Goal: Information Seeking & Learning: Learn about a topic

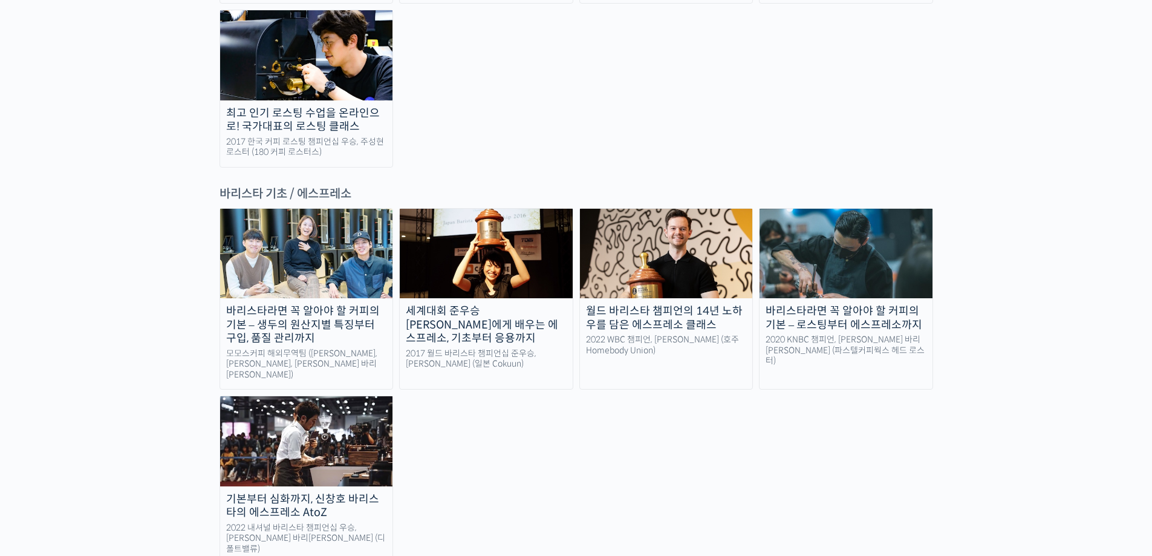
scroll to position [1633, 0]
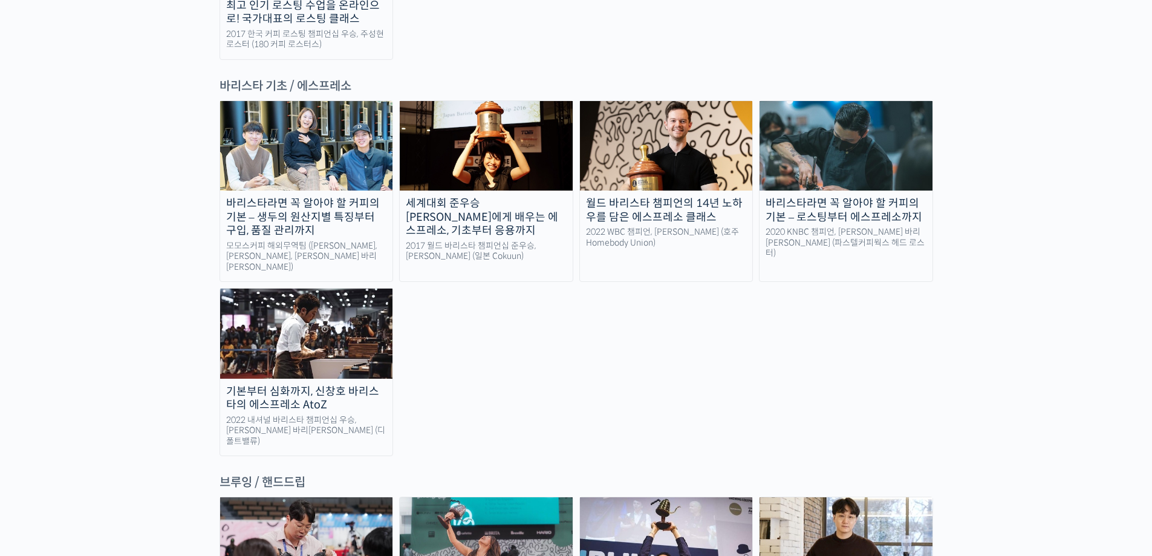
click at [838, 497] on img at bounding box center [846, 541] width 173 height 89
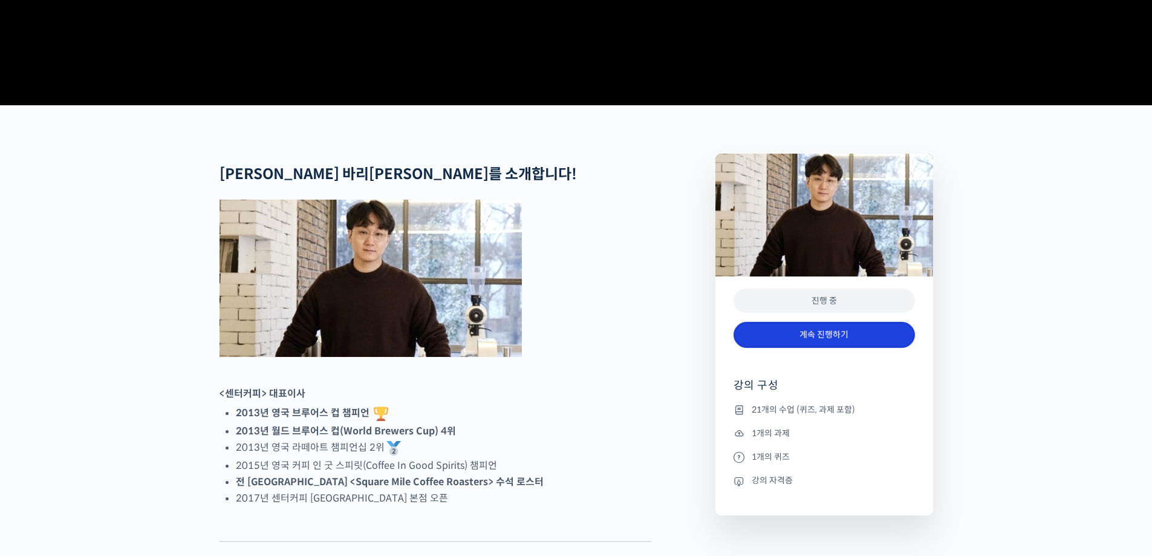
click at [764, 348] on link "계속 진행하기" at bounding box center [824, 335] width 181 height 26
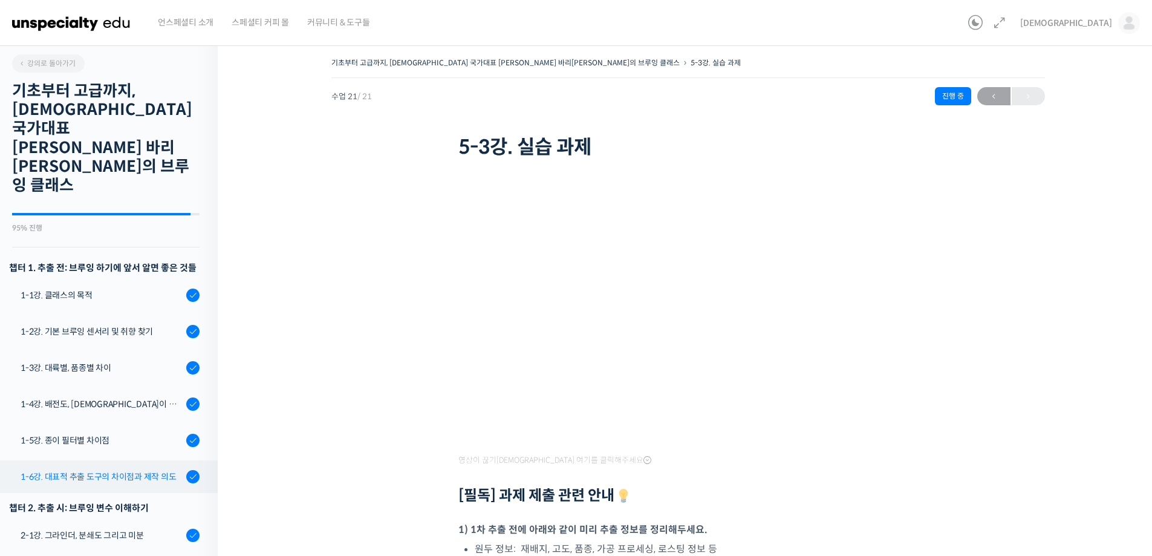
click at [102, 470] on div "1-6강. 대표적 추출 도구의 차이점과 제작 의도" at bounding box center [102, 476] width 162 height 13
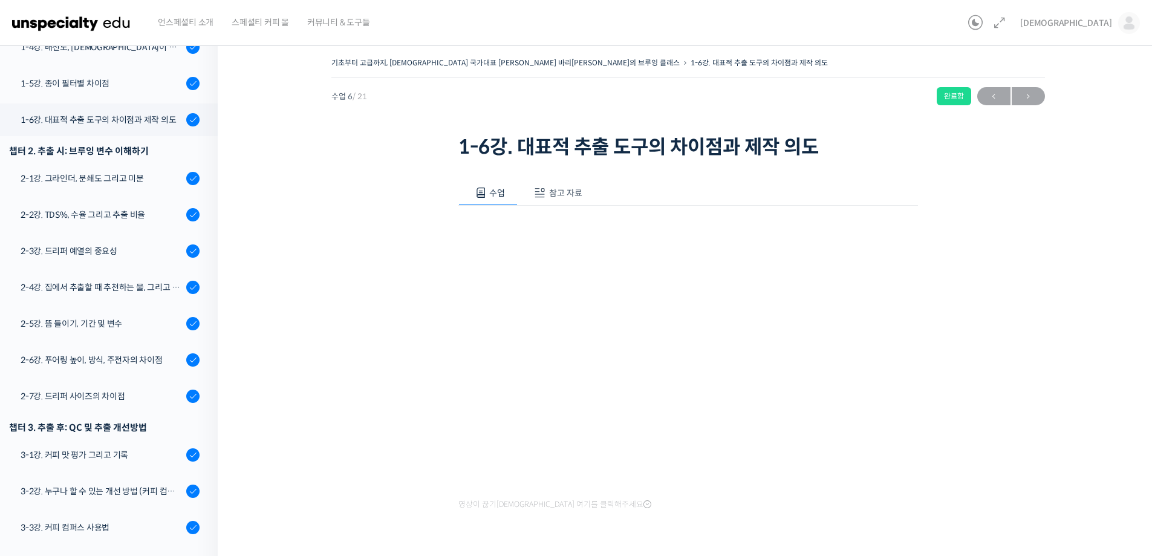
scroll to position [358, 0]
click at [264, 375] on div "기초부터 고급까지, 영국 국가대표 박상호 바리스타의 브루잉 클래스 1-6강. 대표적 추출 도구의 차이점과 제작…" at bounding box center [688, 314] width 940 height 557
click at [1018, 362] on div "기초부터 고급까지, 영국 국가대표 박상호 바리스타의 브루잉 클래스 1-6강. 대표적 추출 도구의 차이점과 제작…" at bounding box center [687, 311] width 819 height 514
